Goal: Task Accomplishment & Management: Use online tool/utility

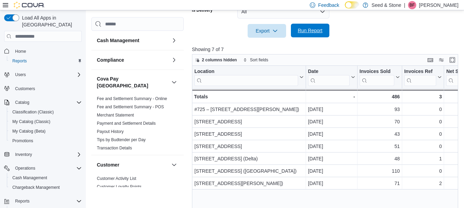
scroll to position [0, 96]
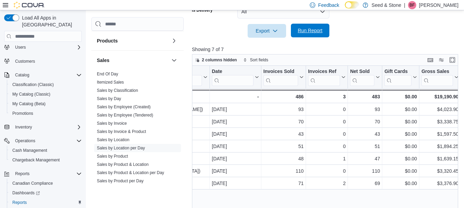
click at [311, 35] on span "Run Report" at bounding box center [310, 31] width 30 height 14
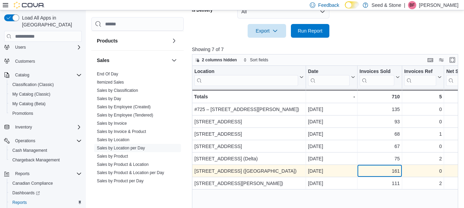
click at [386, 172] on div "161" at bounding box center [379, 171] width 40 height 8
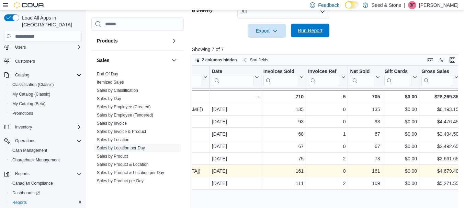
click at [310, 36] on span "Run Report" at bounding box center [310, 31] width 30 height 14
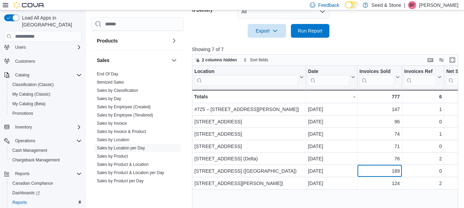
click at [394, 169] on div "189" at bounding box center [379, 171] width 40 height 8
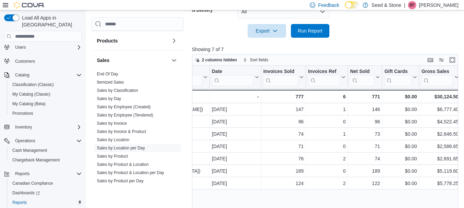
click at [372, 43] on div at bounding box center [326, 42] width 269 height 8
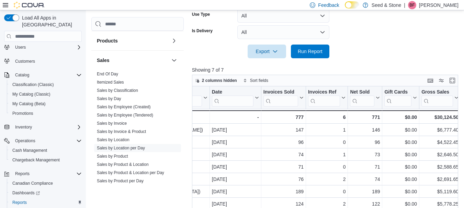
scroll to position [216, 0]
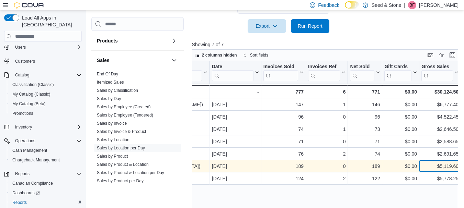
click at [438, 168] on div "$5,119.60" at bounding box center [439, 167] width 37 height 8
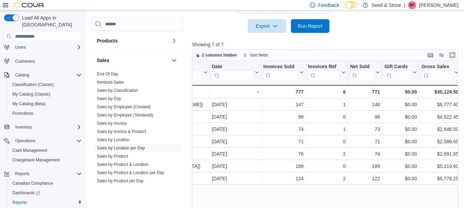
click at [374, 15] on div at bounding box center [326, 16] width 269 height 5
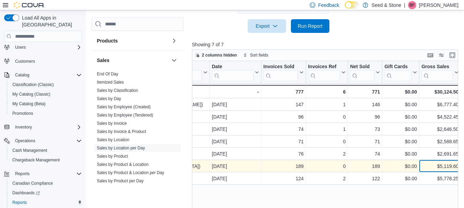
click at [439, 165] on div "$5,119.60" at bounding box center [439, 167] width 37 height 8
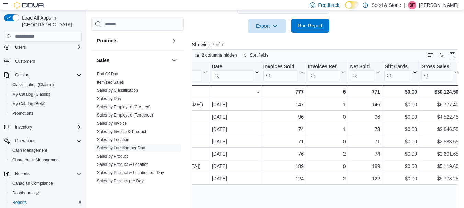
click at [316, 26] on span "Run Report" at bounding box center [310, 25] width 25 height 7
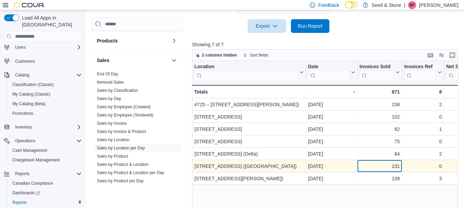
click at [371, 166] on div "231" at bounding box center [379, 167] width 40 height 8
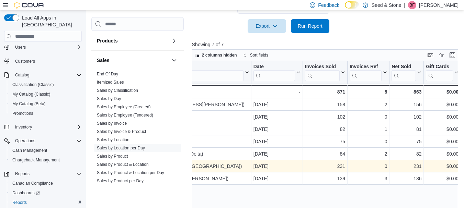
scroll to position [0, 96]
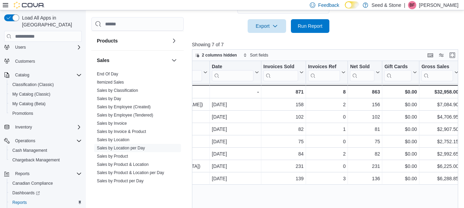
click at [381, 41] on div at bounding box center [326, 37] width 269 height 8
click at [317, 26] on span "Run Report" at bounding box center [310, 25] width 25 height 7
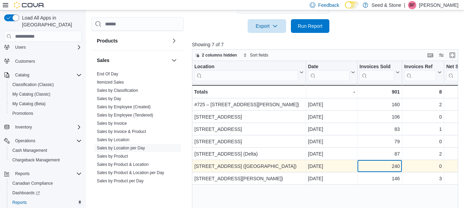
click at [391, 167] on div "240" at bounding box center [379, 167] width 40 height 8
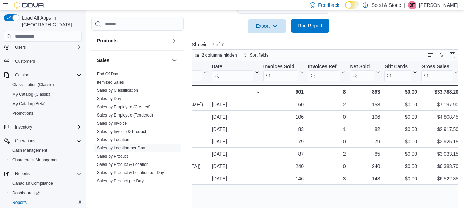
click at [312, 23] on span "Run Report" at bounding box center [310, 26] width 30 height 14
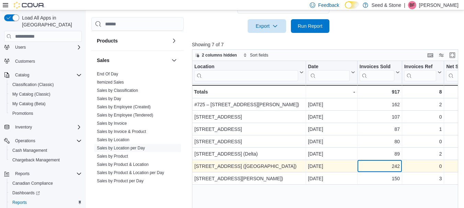
click at [378, 166] on div "242" at bounding box center [379, 167] width 40 height 8
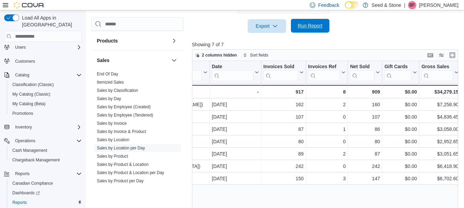
click at [310, 24] on span "Run Report" at bounding box center [310, 25] width 25 height 7
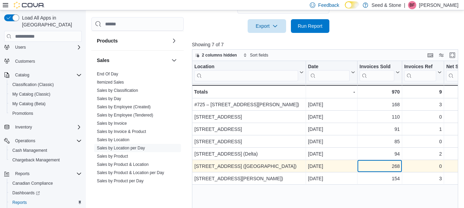
click at [389, 169] on div "268" at bounding box center [379, 167] width 40 height 8
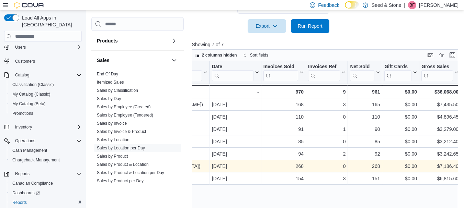
click at [314, 31] on span "Run Report" at bounding box center [310, 26] width 30 height 14
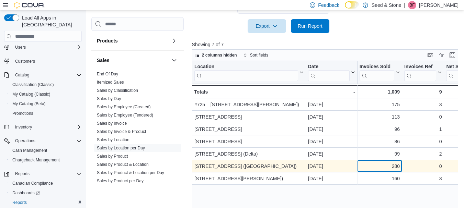
click at [380, 169] on div "280" at bounding box center [379, 167] width 40 height 8
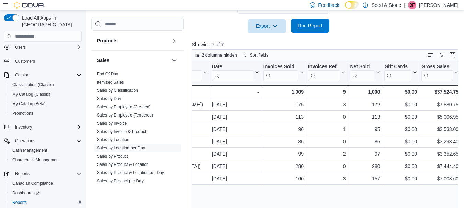
click at [316, 26] on span "Run Report" at bounding box center [310, 25] width 25 height 7
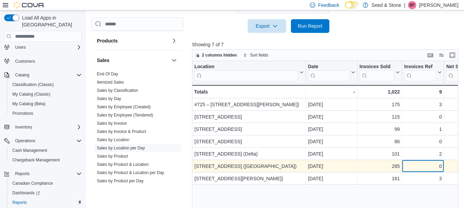
click at [424, 166] on div "0" at bounding box center [422, 167] width 37 height 8
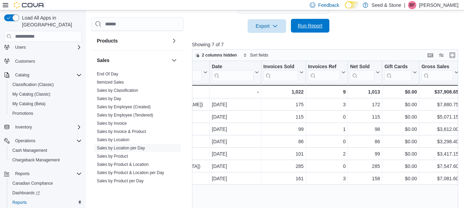
click at [314, 29] on span "Run Report" at bounding box center [310, 25] width 25 height 7
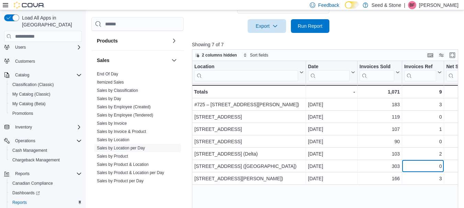
click at [424, 167] on div "0" at bounding box center [422, 167] width 37 height 8
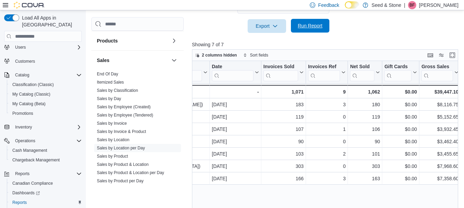
click at [314, 28] on span "Run Report" at bounding box center [310, 25] width 25 height 7
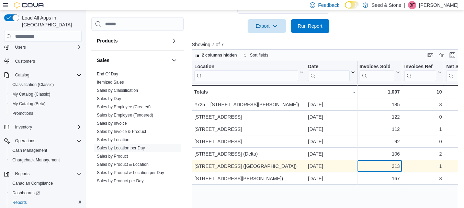
click at [372, 166] on div "313" at bounding box center [379, 167] width 40 height 8
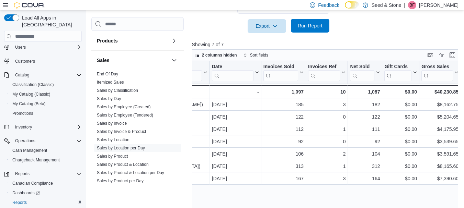
click at [313, 26] on span "Run Report" at bounding box center [310, 25] width 25 height 7
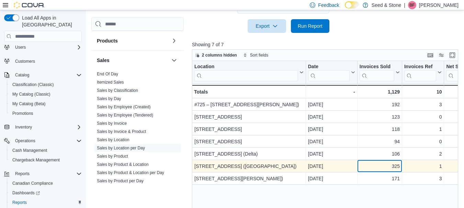
click at [383, 165] on div "325" at bounding box center [379, 167] width 40 height 8
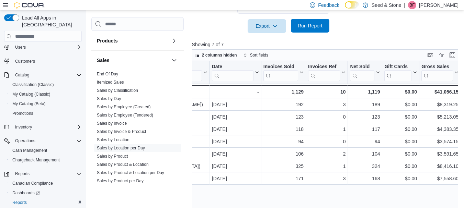
click at [315, 27] on span "Run Report" at bounding box center [310, 25] width 25 height 7
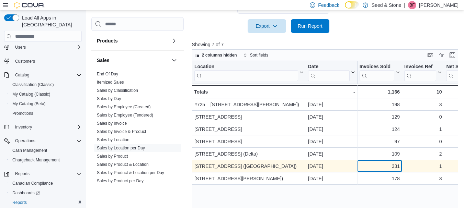
click at [385, 170] on div "331" at bounding box center [379, 167] width 40 height 8
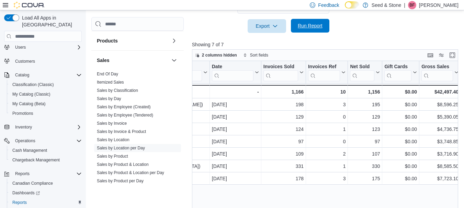
click at [316, 26] on span "Run Report" at bounding box center [310, 25] width 25 height 7
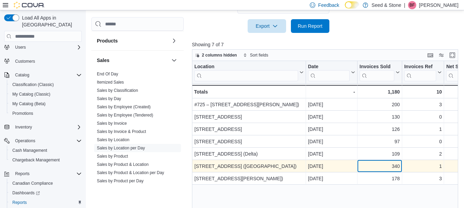
click at [381, 167] on div "340" at bounding box center [379, 167] width 40 height 8
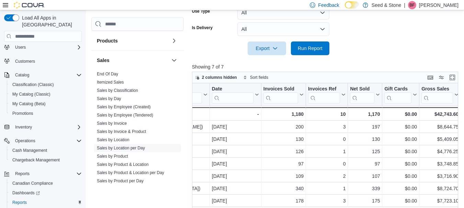
scroll to position [224, 0]
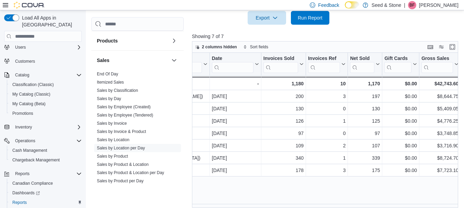
click at [356, 33] on p "Showing 7 of 7" at bounding box center [326, 36] width 269 height 7
click at [310, 19] on span "Run Report" at bounding box center [310, 17] width 25 height 7
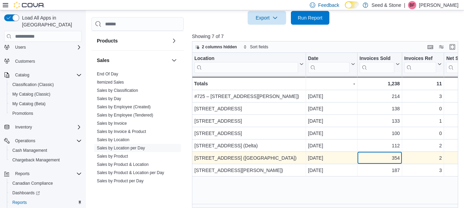
click at [383, 160] on div "354" at bounding box center [379, 158] width 40 height 8
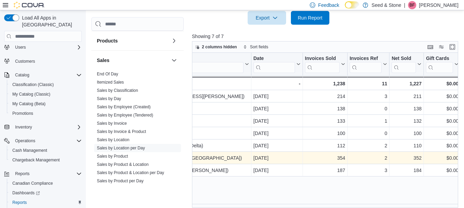
scroll to position [0, 96]
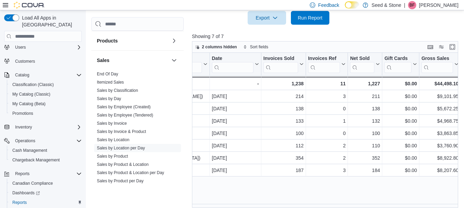
click at [225, 27] on div at bounding box center [326, 29] width 269 height 8
click at [312, 17] on span "Run Report" at bounding box center [310, 17] width 25 height 7
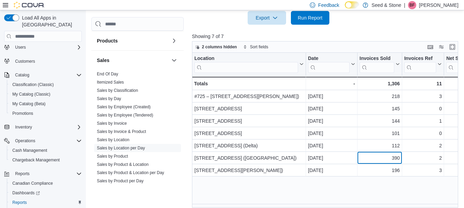
click at [389, 163] on div "390 - Invoices Sold, column 3, row 6" at bounding box center [379, 158] width 45 height 12
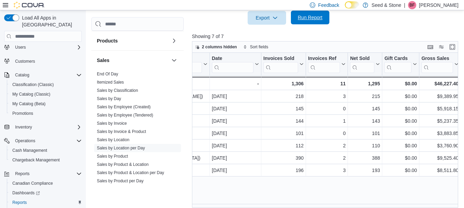
click at [322, 19] on span "Run Report" at bounding box center [310, 17] width 25 height 7
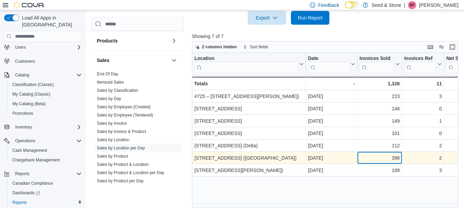
click at [381, 163] on div "396 - Invoices Sold, column 3, row 6" at bounding box center [379, 158] width 45 height 12
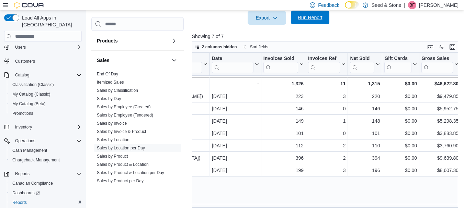
click at [310, 18] on span "Run Report" at bounding box center [310, 17] width 25 height 7
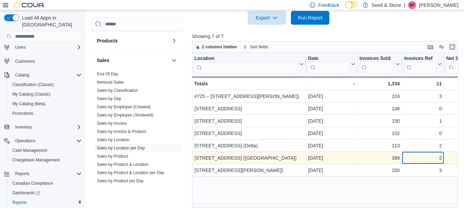
click at [425, 158] on div "2" at bounding box center [422, 158] width 37 height 8
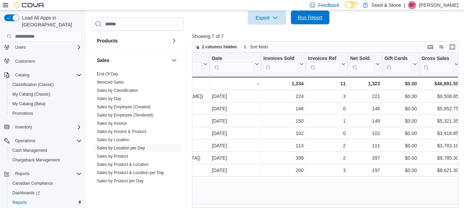
click at [305, 20] on span "Run Report" at bounding box center [310, 17] width 25 height 7
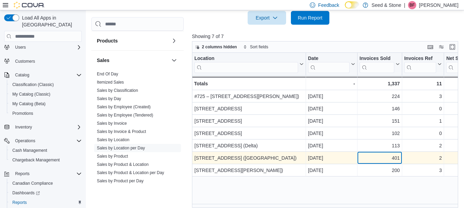
click at [378, 161] on div "401" at bounding box center [379, 158] width 40 height 8
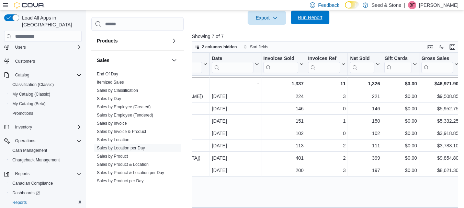
click at [315, 15] on span "Run Report" at bounding box center [310, 17] width 25 height 7
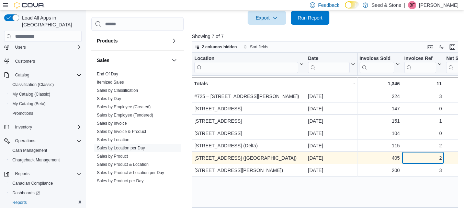
click at [420, 159] on div "2" at bounding box center [422, 158] width 37 height 8
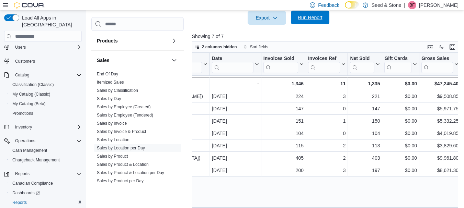
click at [317, 16] on span "Run Report" at bounding box center [310, 17] width 25 height 7
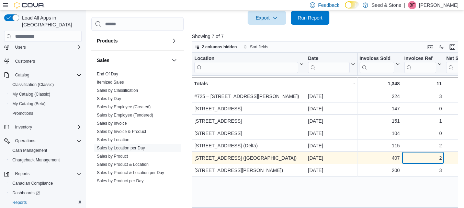
click at [426, 157] on div "2" at bounding box center [422, 158] width 37 height 8
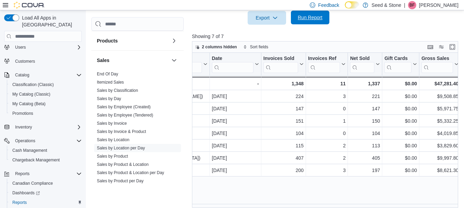
click at [313, 18] on span "Run Report" at bounding box center [310, 17] width 25 height 7
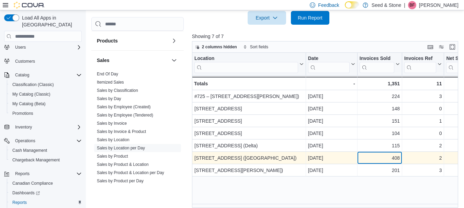
click at [386, 154] on div "408" at bounding box center [379, 158] width 40 height 8
